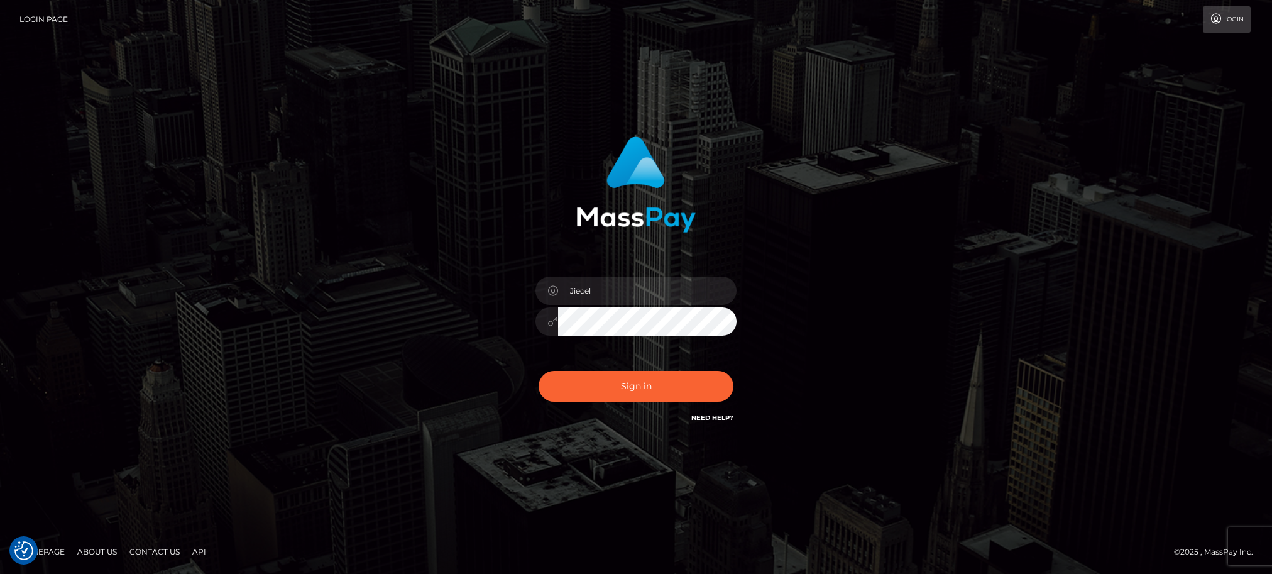
checkbox input "true"
click at [674, 376] on button "Sign in" at bounding box center [636, 386] width 195 height 31
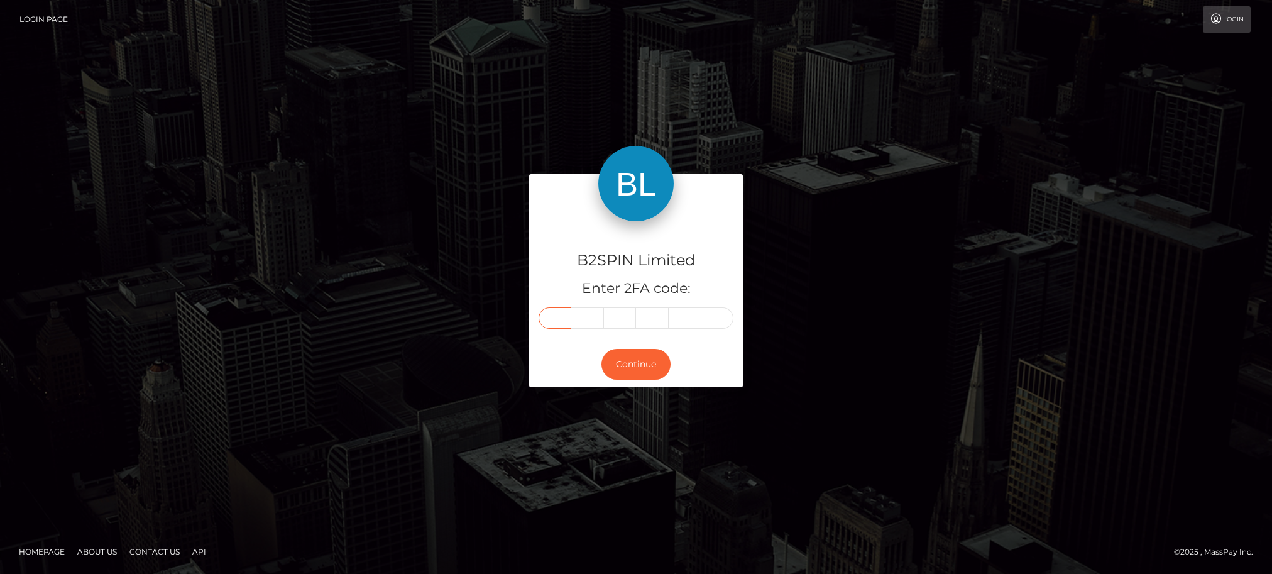
click at [552, 317] on input "text" at bounding box center [555, 317] width 33 height 21
type input "9"
type input "4"
type input "9"
type input "5"
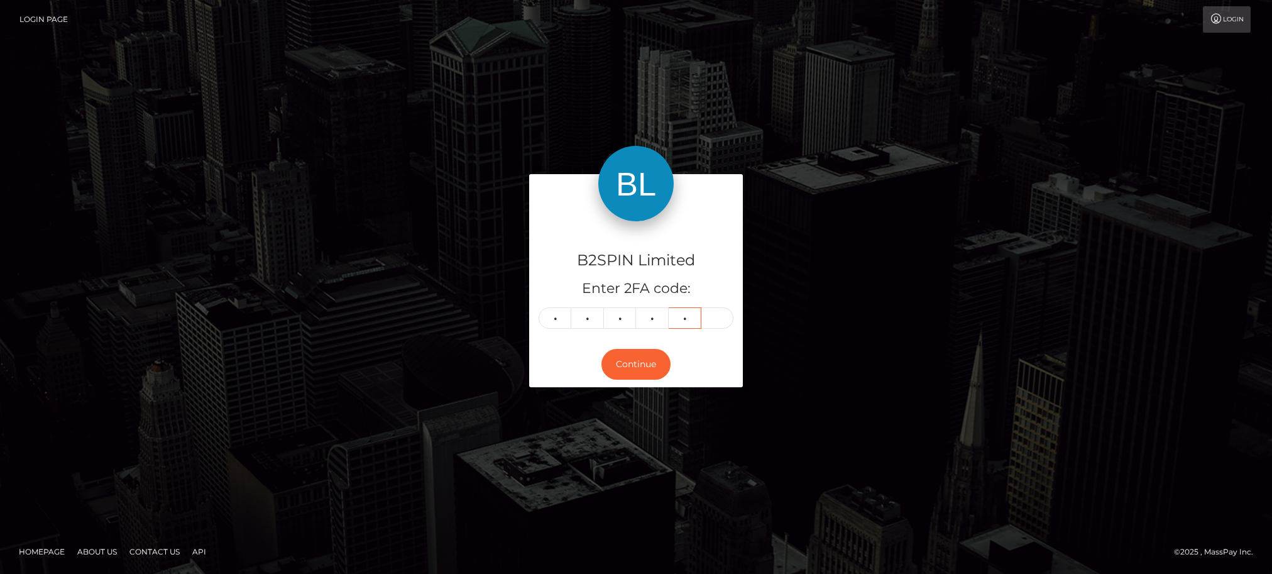
type input "0"
type input "6"
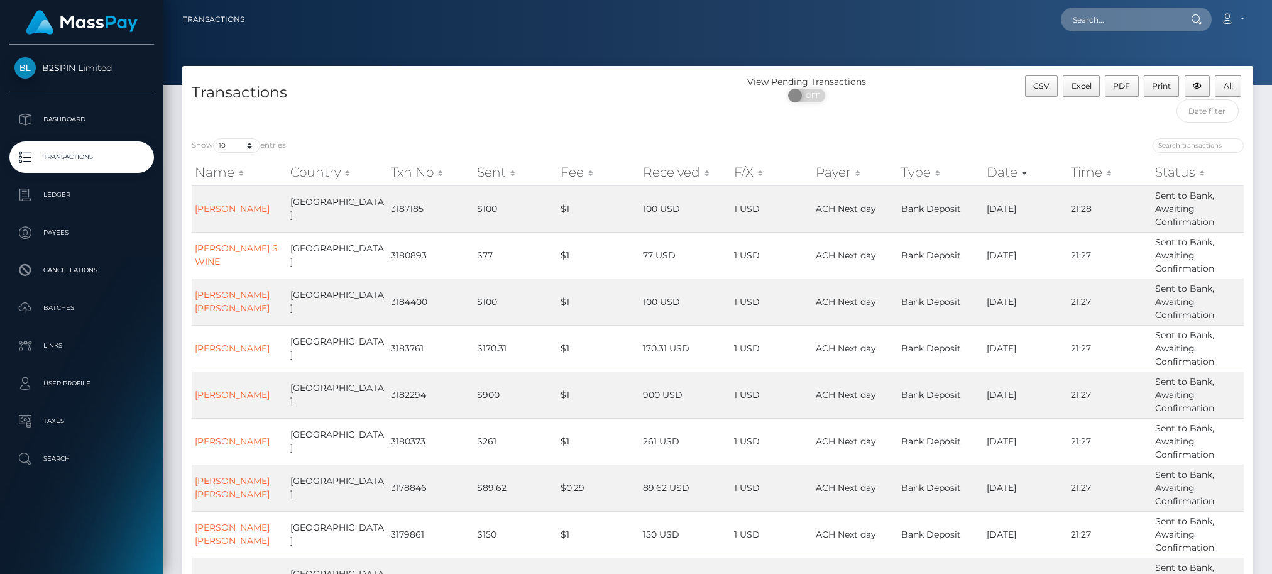
click at [247, 131] on div "Show 10 25 50 100 250 500 1,000 3,500 entries Name Country Txn No Sent Fee Rece…" at bounding box center [717, 415] width 1071 height 573
click at [236, 148] on select "10 25 50 100 250 500 1,000 3,500" at bounding box center [236, 145] width 47 height 14
select select "3500"
click at [214, 139] on select "10 25 50 100 250 500 1,000 3,500" at bounding box center [236, 145] width 47 height 14
click at [820, 103] on div "ON OFF" at bounding box center [807, 99] width 179 height 20
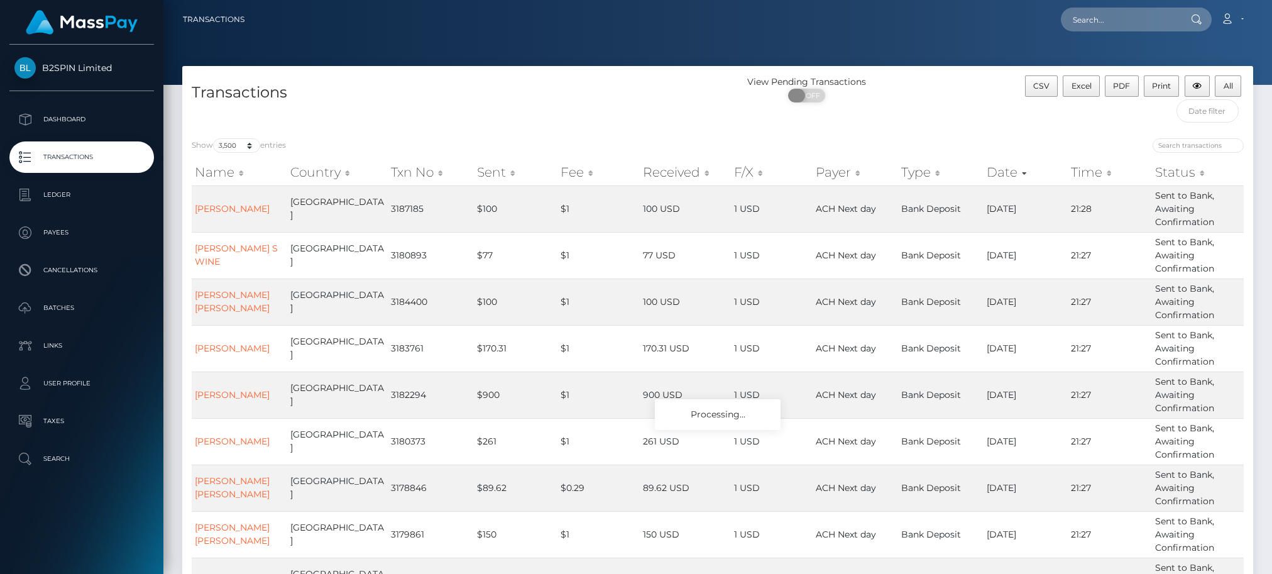
click at [810, 99] on span "OFF" at bounding box center [810, 96] width 31 height 14
checkbox input "true"
drag, startPoint x: 642, startPoint y: 96, endPoint x: 1138, endPoint y: 96, distance: 495.3
click at [642, 96] on h4 "Transactions" at bounding box center [450, 93] width 517 height 22
click at [1079, 94] on button "Excel" at bounding box center [1081, 85] width 37 height 21
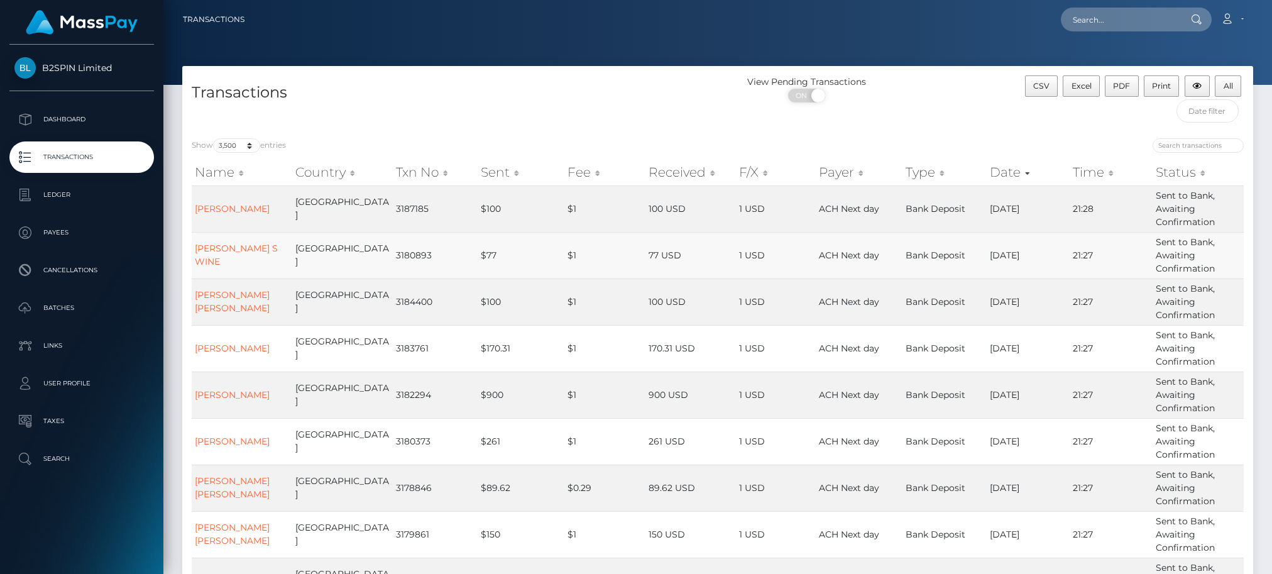
click at [681, 240] on td "77 USD" at bounding box center [691, 255] width 91 height 47
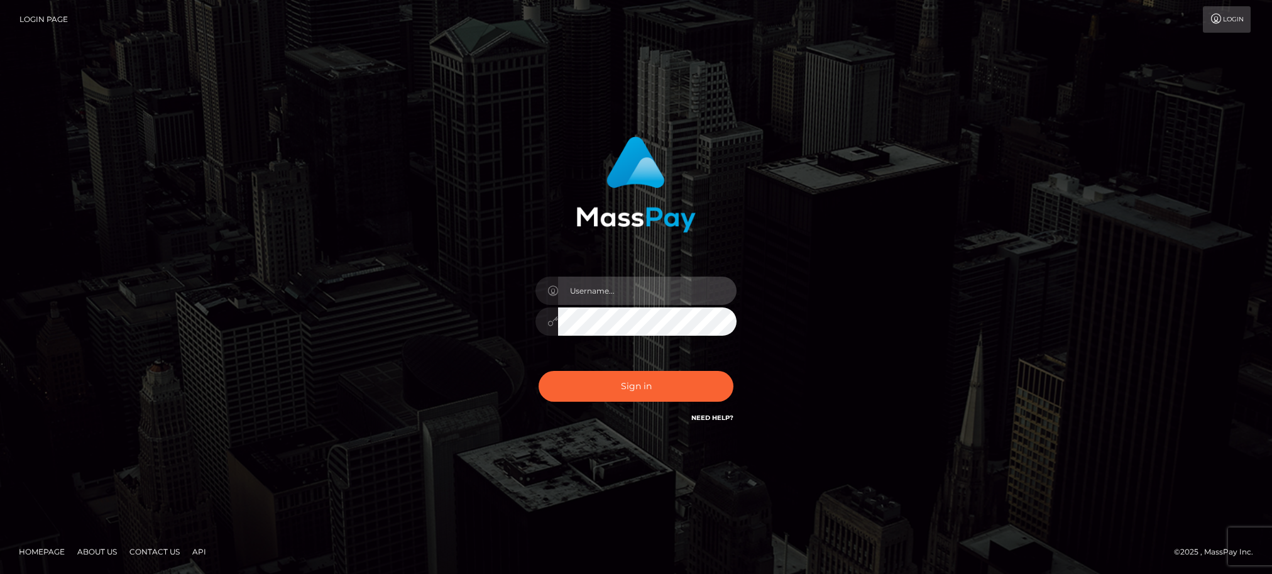
type input "Jiecel"
click at [639, 383] on button "Sign in" at bounding box center [636, 386] width 195 height 31
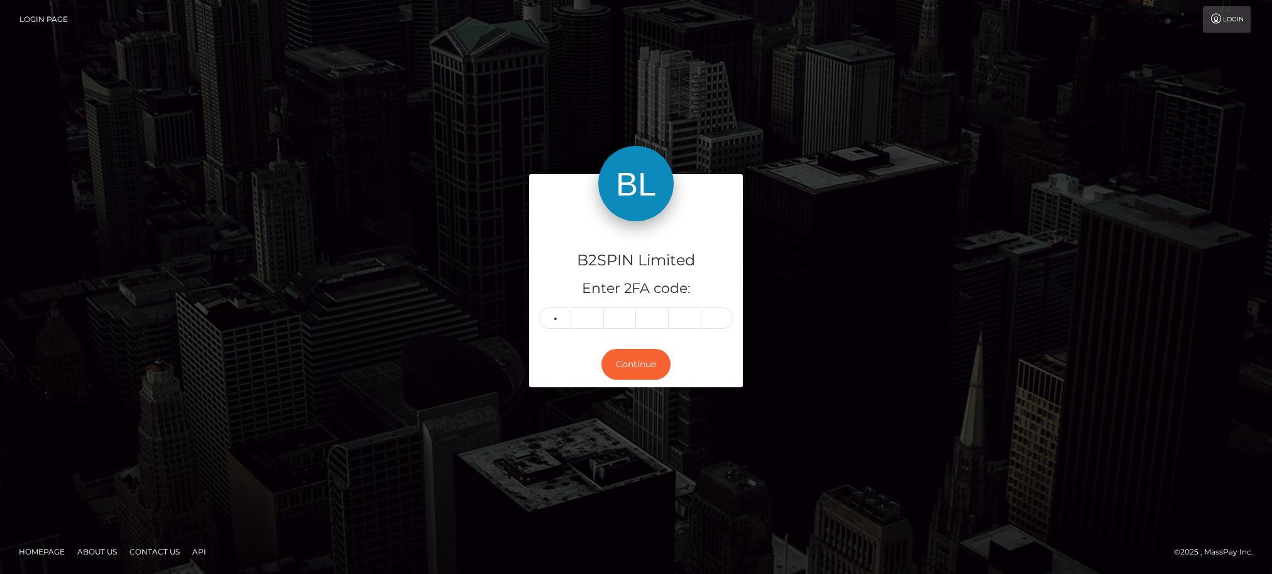
type input "0"
type input "9"
type input "3"
type input "1"
type input "2"
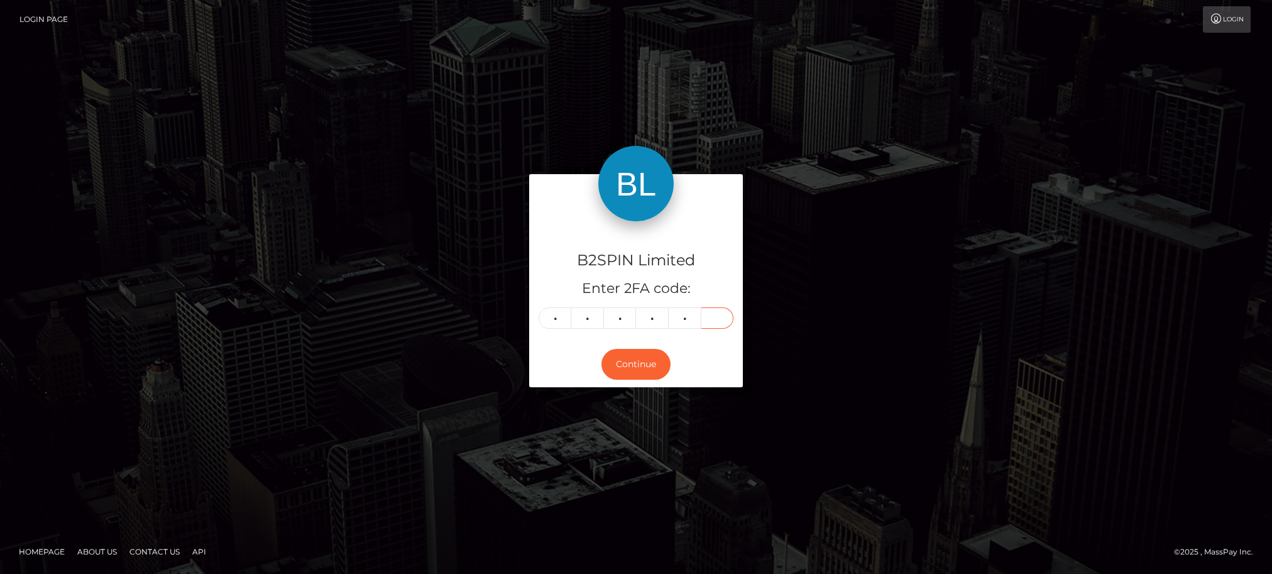
type input "5"
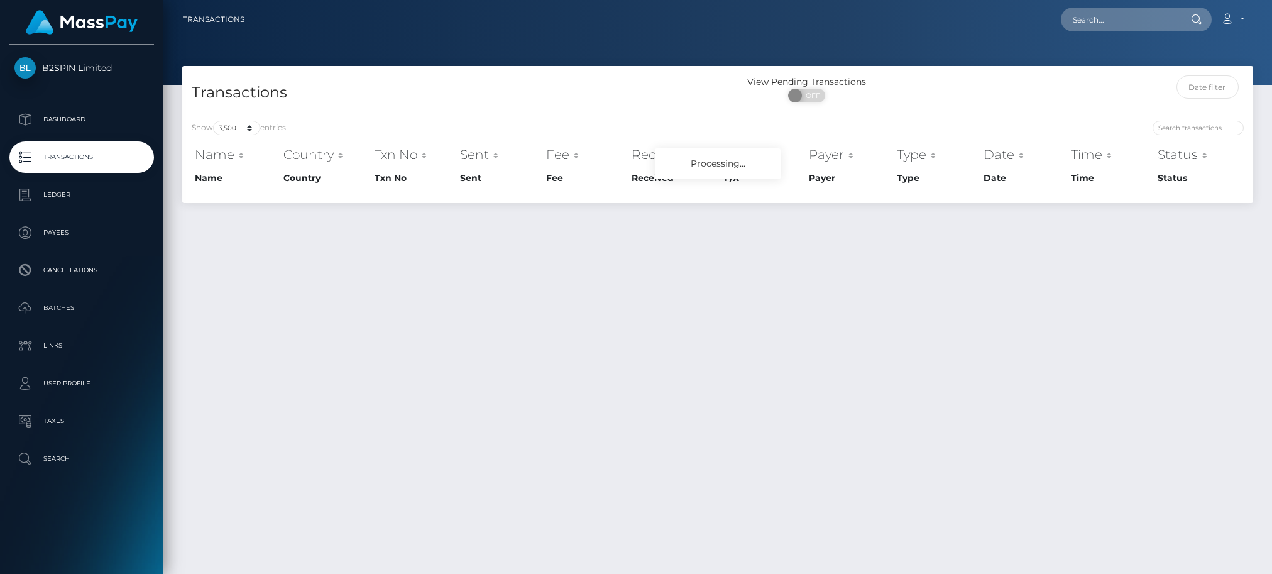
select select "3500"
click at [1260, 431] on div "Transactions View Pending Transactions ON OFF Show 10 25 50 100 250 500 1,000 3…" at bounding box center [717, 314] width 1109 height 497
click at [1113, 20] on input "text" at bounding box center [1120, 20] width 118 height 24
paste input "3187370"
drag, startPoint x: 1228, startPoint y: 274, endPoint x: 1223, endPoint y: 179, distance: 95.7
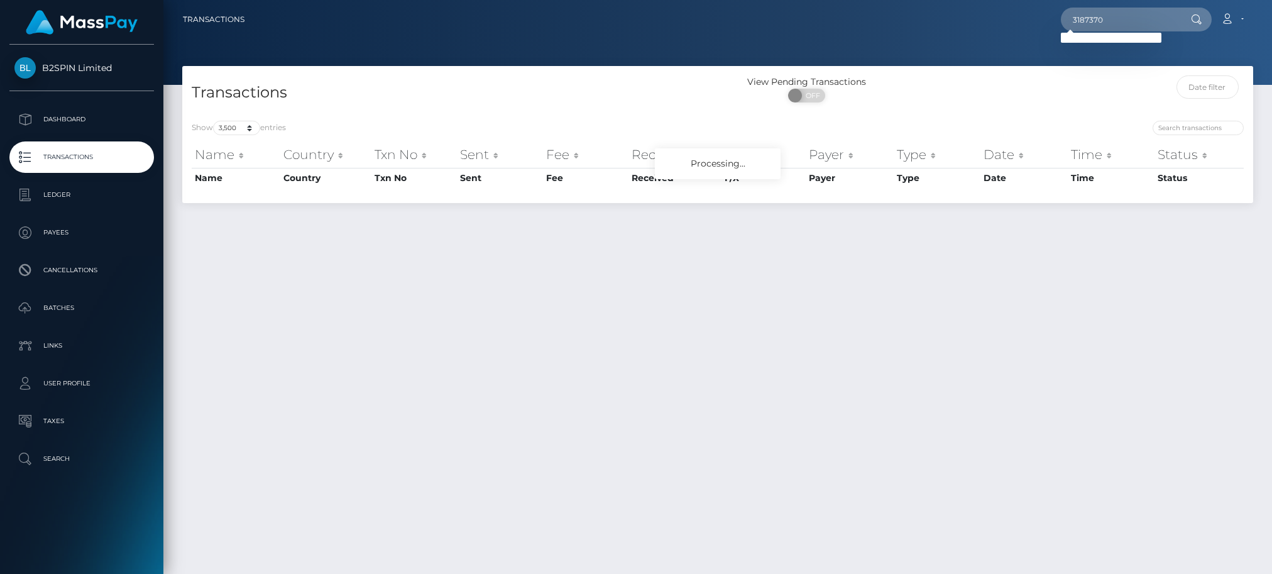
click at [1228, 274] on div "Transactions View Pending Transactions ON OFF Show 10 25 50 100 250 500 1,000 3…" at bounding box center [717, 314] width 1109 height 497
drag, startPoint x: 1147, startPoint y: 8, endPoint x: 893, endPoint y: 13, distance: 254.0
click at [893, 13] on div "3187370 Loading... Loading... Account Edit Profile Logout" at bounding box center [754, 19] width 998 height 26
paste input "1207200478"
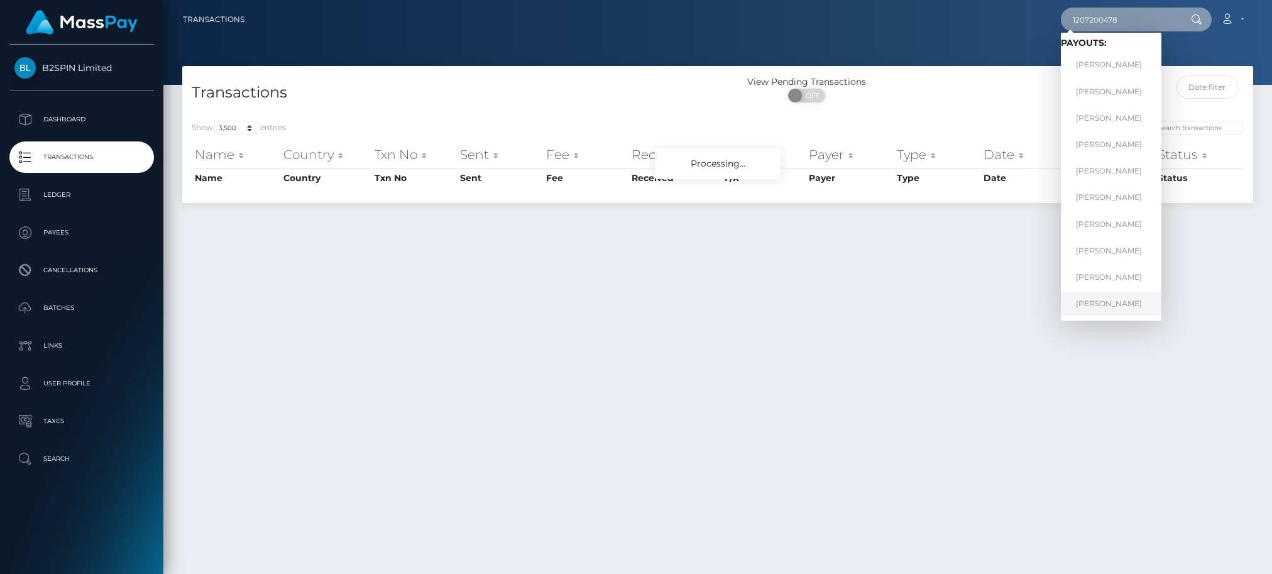
type input "1207200478"
click at [1122, 302] on link "SUTHAR VEASNA" at bounding box center [1111, 303] width 101 height 23
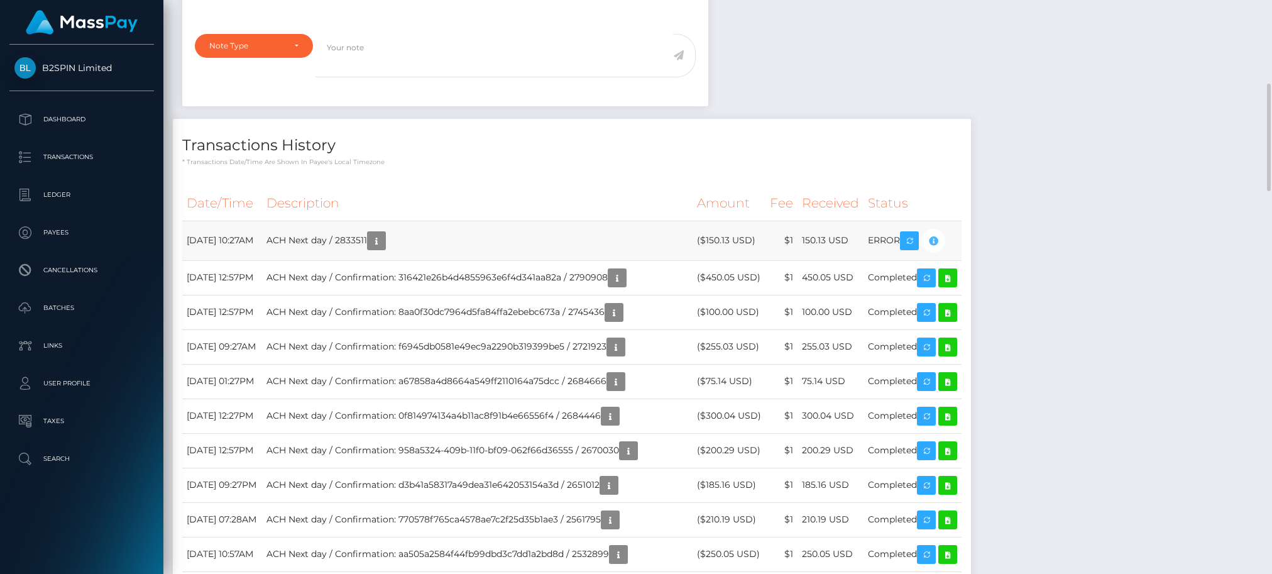
scroll to position [151, 344]
